Goal: Task Accomplishment & Management: Complete application form

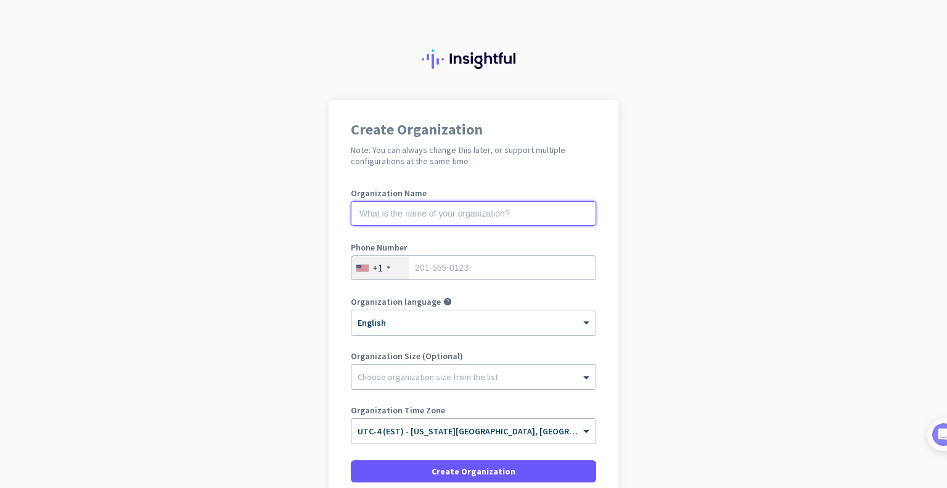
click at [432, 205] on input "text" at bounding box center [473, 213] width 245 height 25
type input "Verita AI"
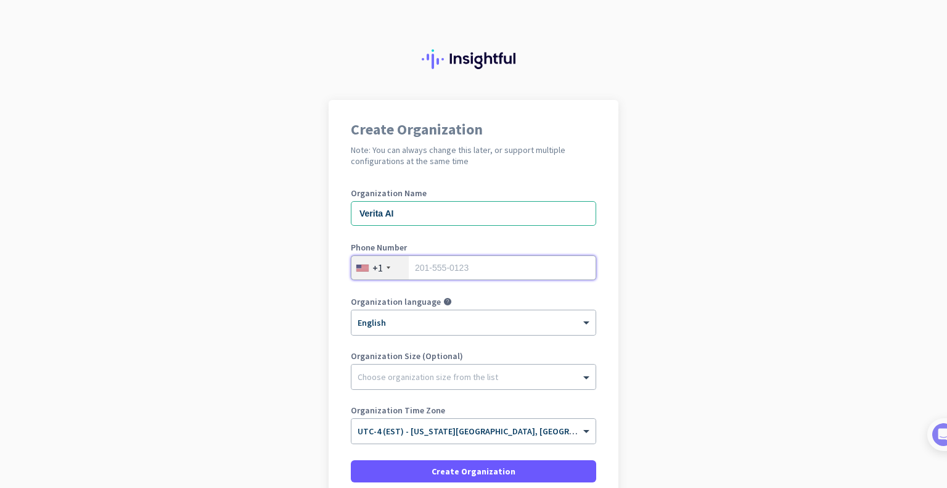
click at [406, 263] on input "tel" at bounding box center [473, 267] width 245 height 25
type input "9294215722"
click at [398, 322] on div at bounding box center [473, 318] width 244 height 10
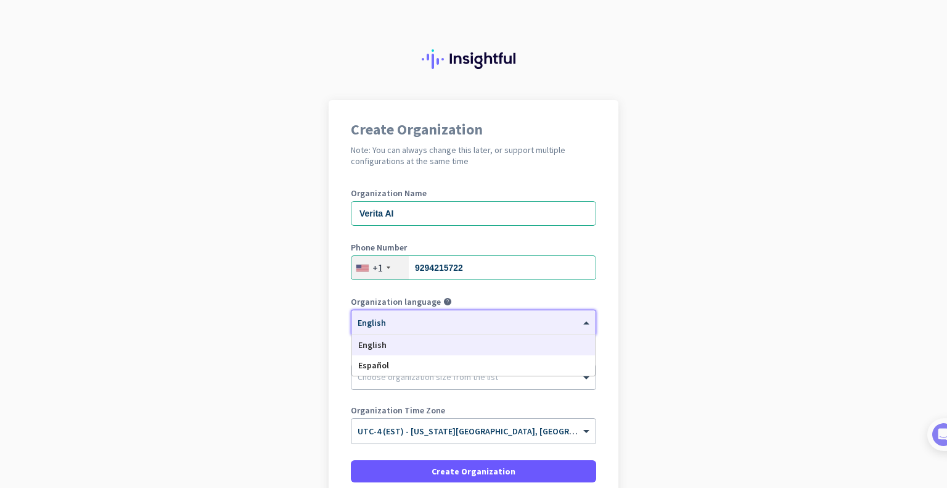
click at [393, 327] on div "× English" at bounding box center [465, 322] width 229 height 10
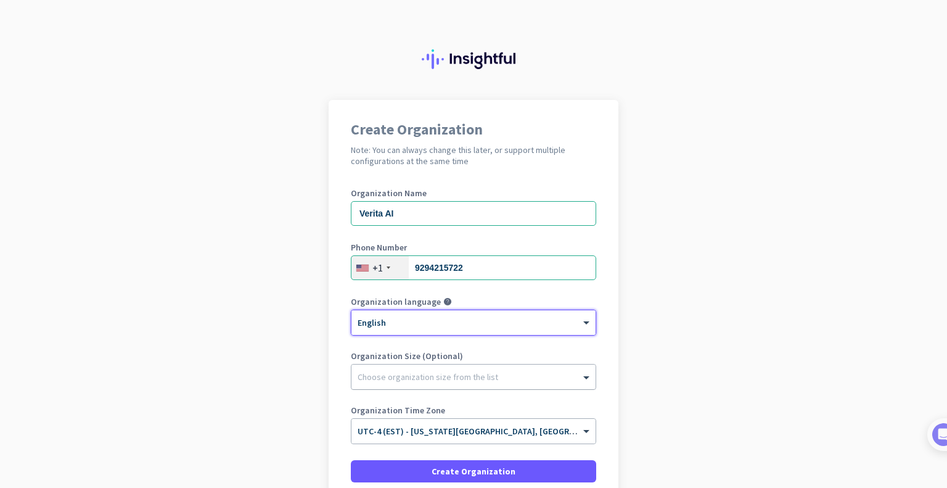
click at [387, 379] on div "Choose organization size from the list" at bounding box center [428, 376] width 141 height 11
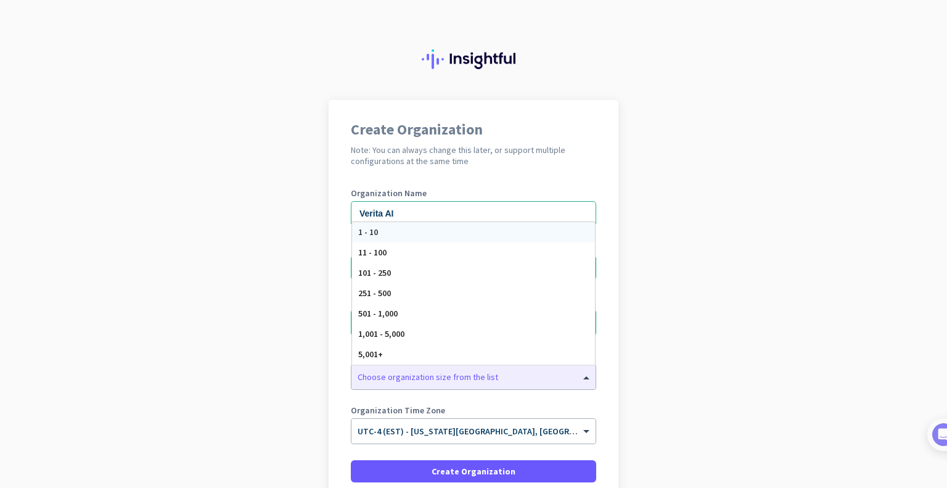
click at [290, 385] on app-onboarding-organization "Create Organization Note: You can always change this later, or support multiple…" at bounding box center [473, 348] width 947 height 497
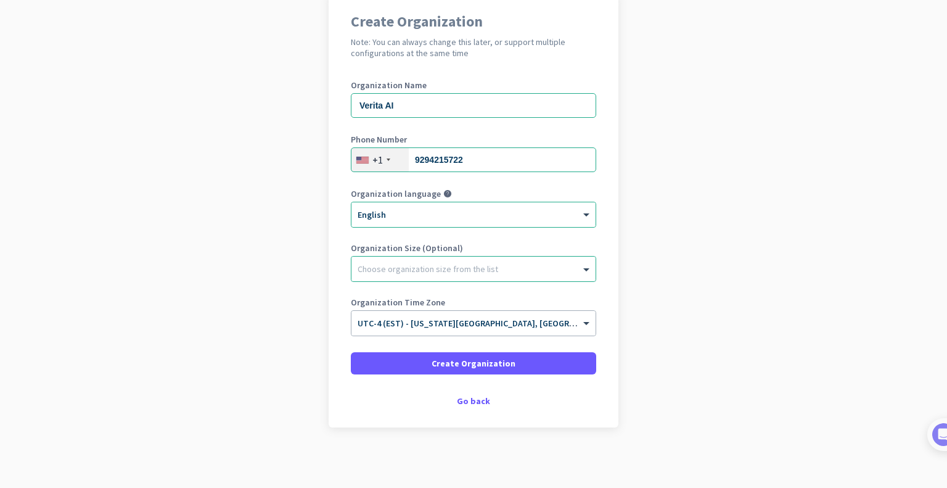
scroll to position [107, 0]
click at [387, 320] on input "text" at bounding box center [461, 319] width 207 height 9
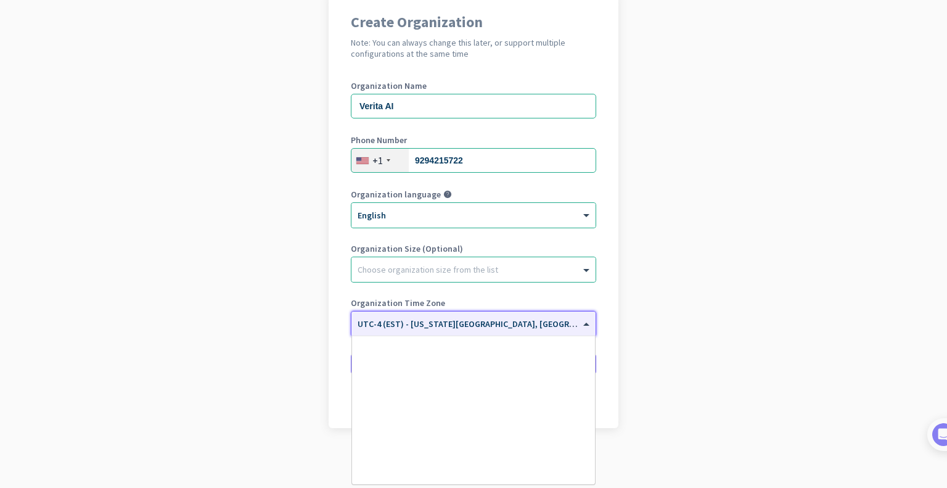
scroll to position [1424, 0]
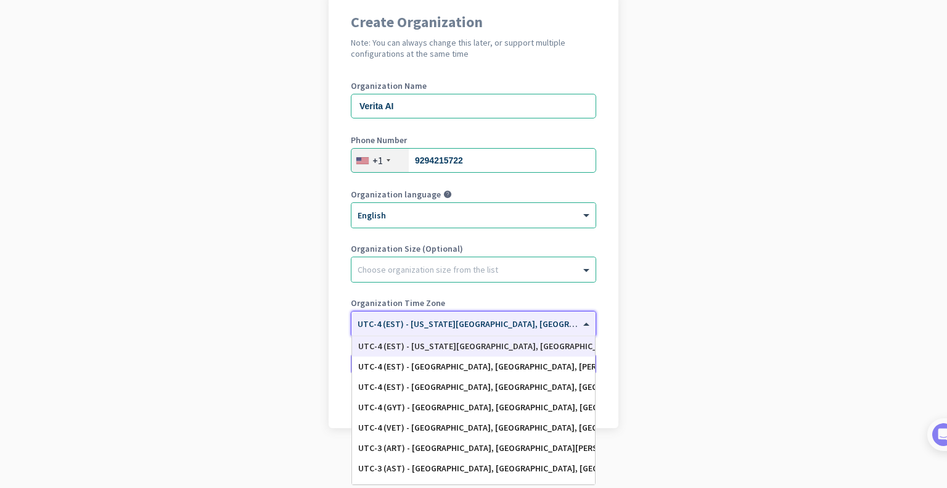
click at [441, 342] on div "UTC-4 (EST) - New York City, Brooklyn, Queens, Philadelphia" at bounding box center [473, 346] width 231 height 10
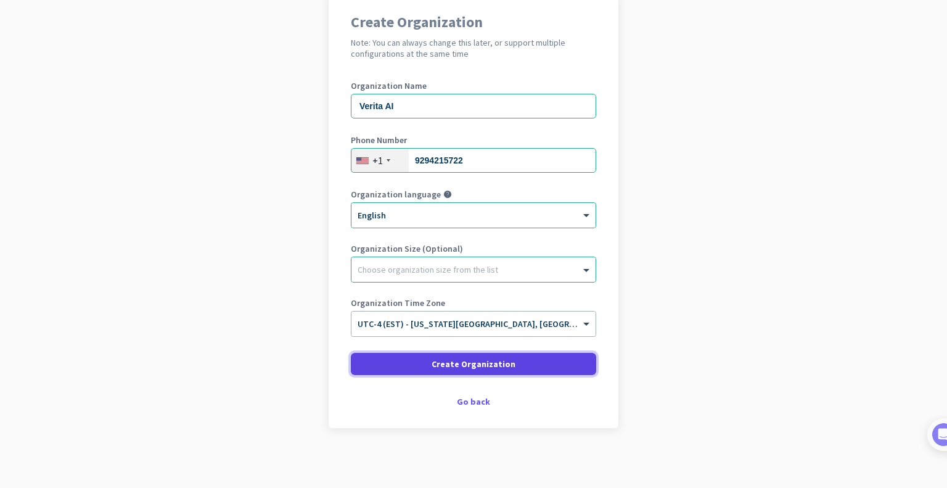
click at [454, 363] on span "Create Organization" at bounding box center [474, 364] width 84 height 12
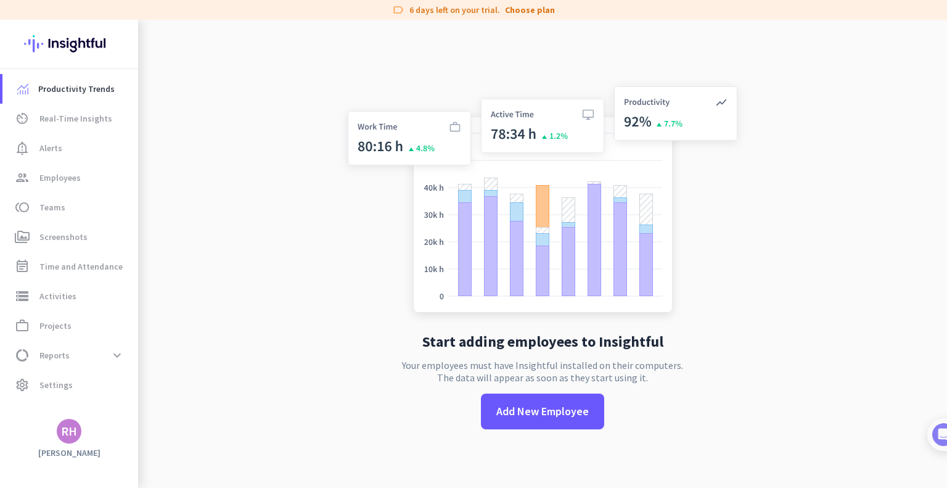
click at [247, 340] on app-no-employees "Start adding employees to Insightful Your employees must have Insightful instal…" at bounding box center [542, 264] width 809 height 488
click at [94, 44] on img at bounding box center [69, 44] width 90 height 48
click at [56, 177] on span "Employees" at bounding box center [59, 177] width 41 height 15
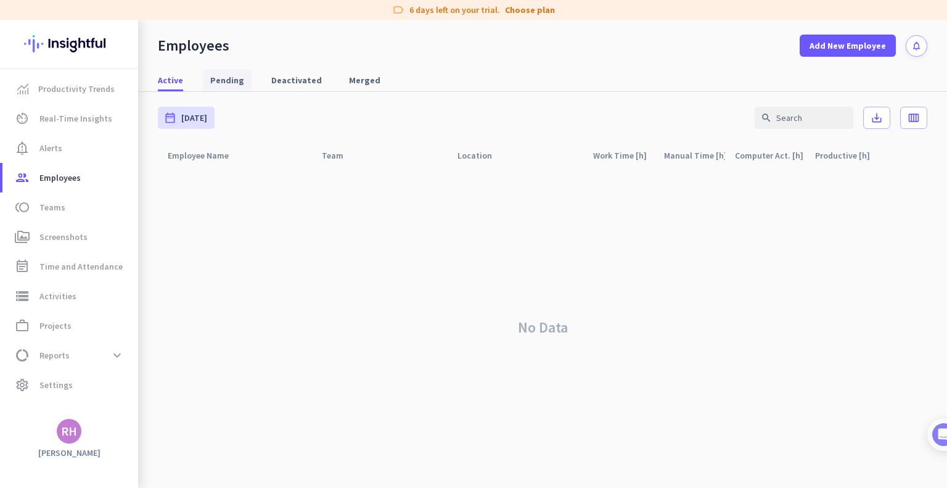
click at [222, 78] on span "Pending" at bounding box center [227, 80] width 34 height 12
click at [168, 76] on span "Active" at bounding box center [170, 80] width 25 height 12
click at [81, 235] on span "Screenshots" at bounding box center [63, 236] width 48 height 15
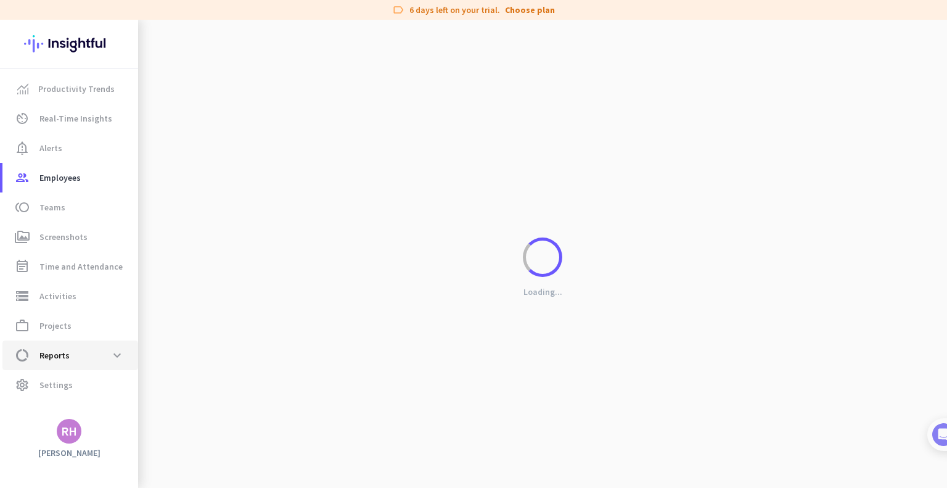
click at [91, 356] on span "data_usage Reports expand_more" at bounding box center [70, 355] width 116 height 22
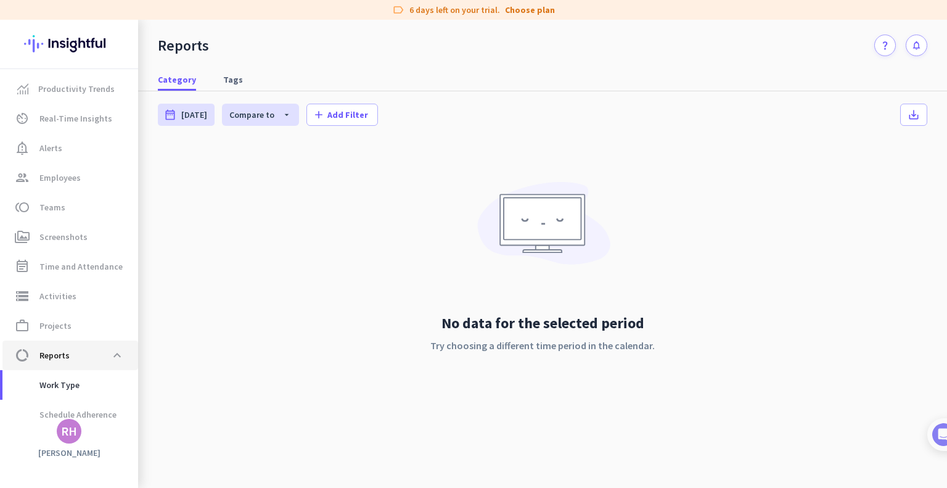
scroll to position [99, 0]
